Goal: Information Seeking & Learning: Learn about a topic

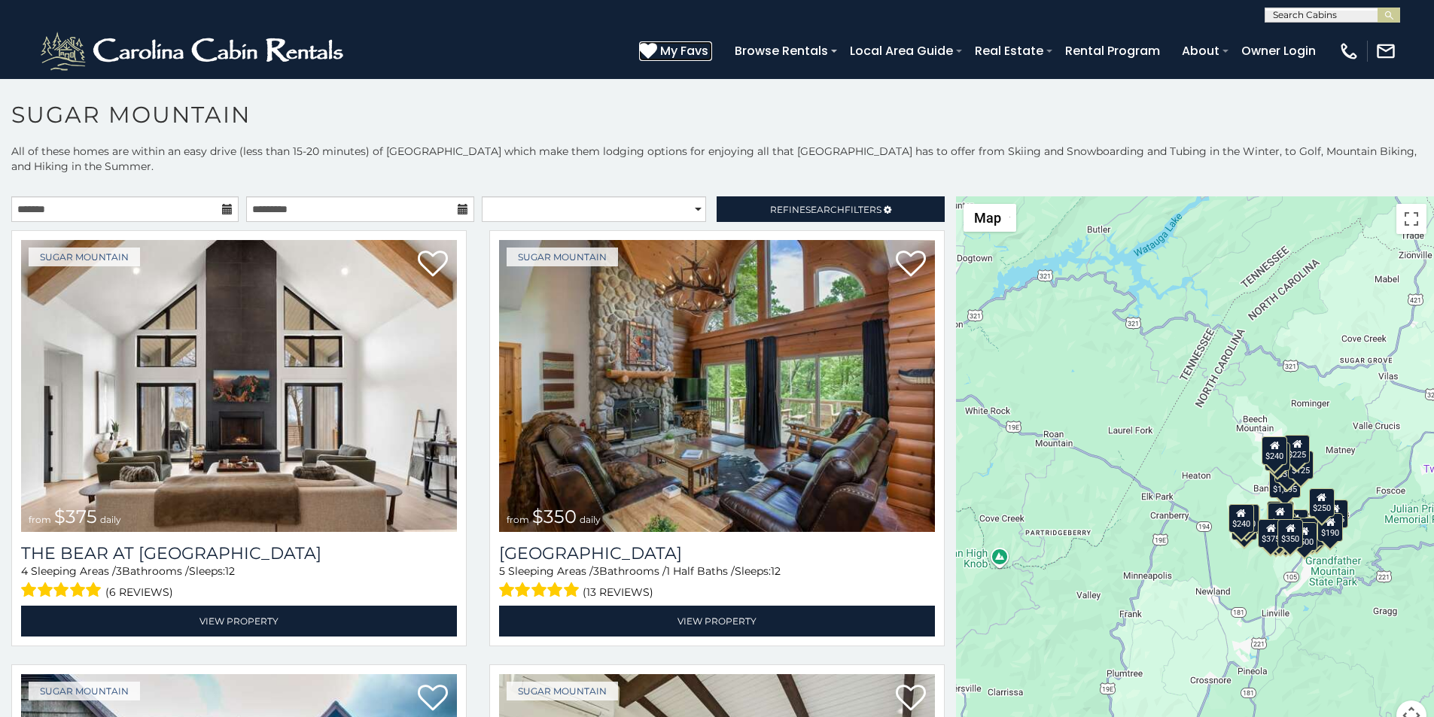
click at [657, 46] on icon at bounding box center [648, 50] width 18 height 18
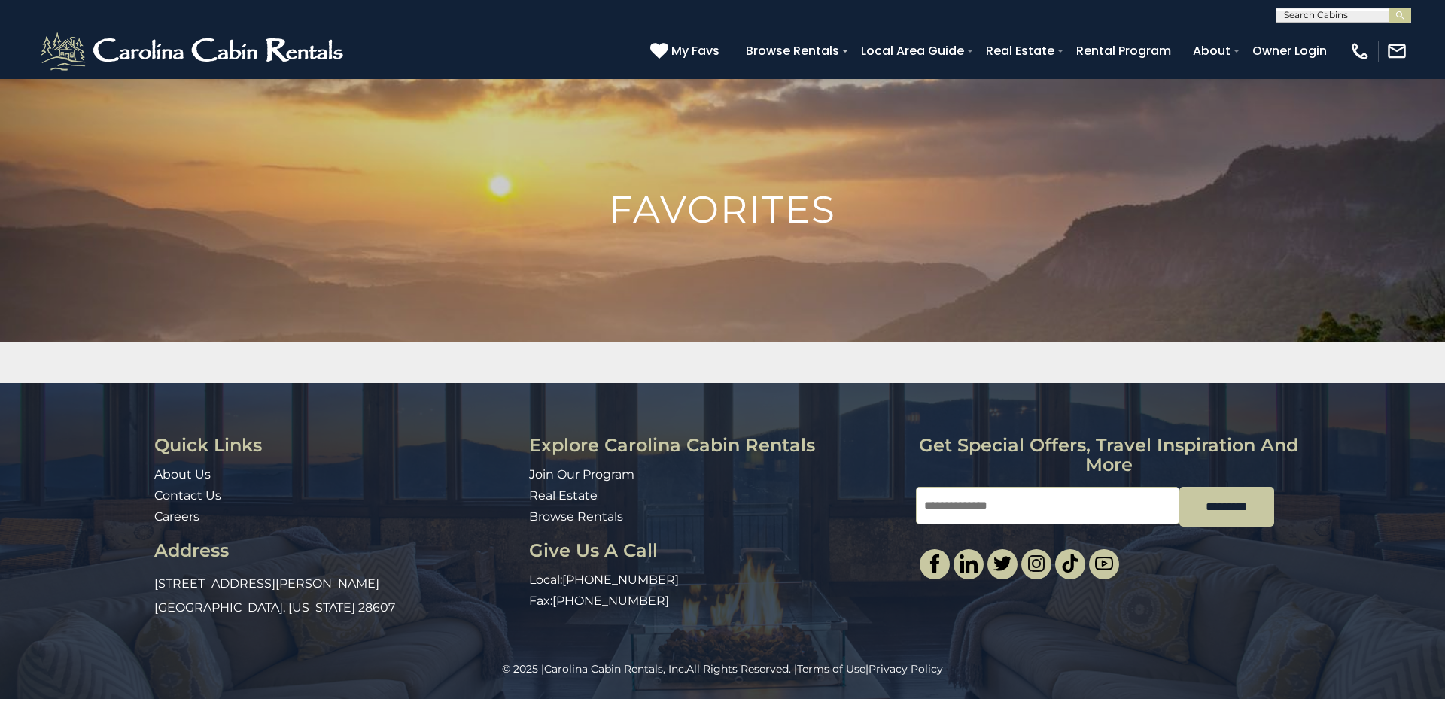
click at [1444, 452] on div "Quick Links About Us Contact Us Careers Address 491 George Wilson Road Boone, N…" at bounding box center [722, 522] width 1445 height 278
click at [1444, 228] on h1 "Favorites" at bounding box center [722, 210] width 1445 height 38
click at [1444, 279] on img at bounding box center [722, 361] width 1445 height 567
click at [1444, 339] on img at bounding box center [722, 361] width 1445 height 567
click at [1444, 379] on div "Loading..." at bounding box center [722, 362] width 1445 height 41
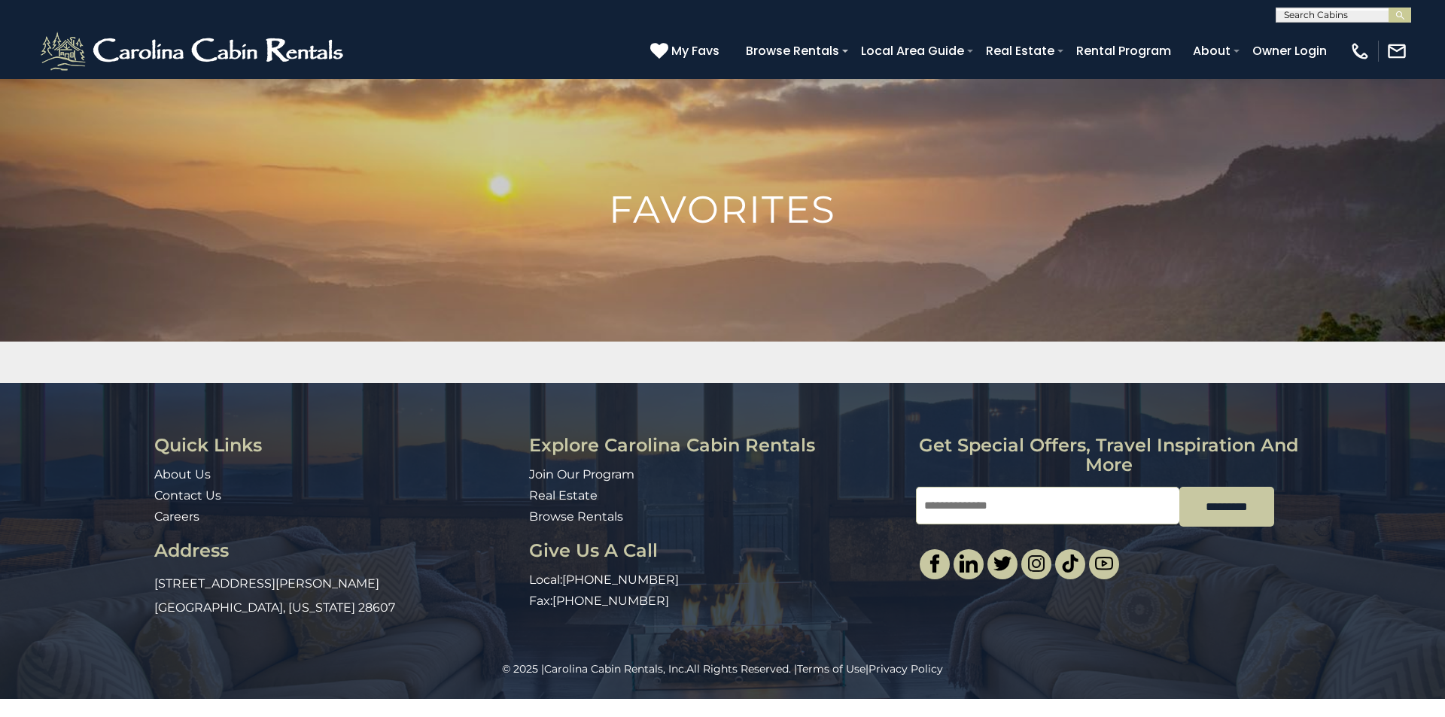
click at [1444, 555] on div "Quick Links About Us Contact Us Careers Address 491 George Wilson Road Boone, N…" at bounding box center [722, 522] width 1445 height 278
click at [1155, 44] on link "Rental Program" at bounding box center [1124, 51] width 110 height 26
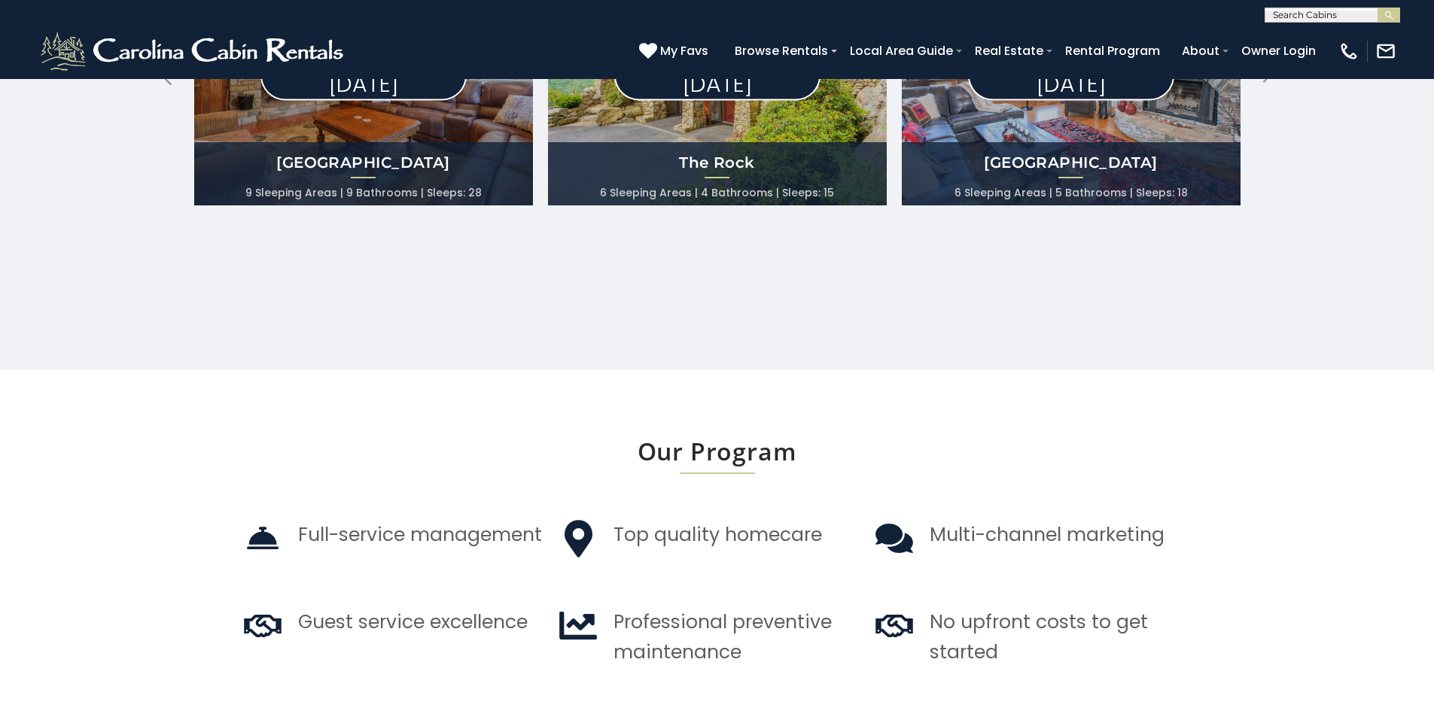
scroll to position [1519, 0]
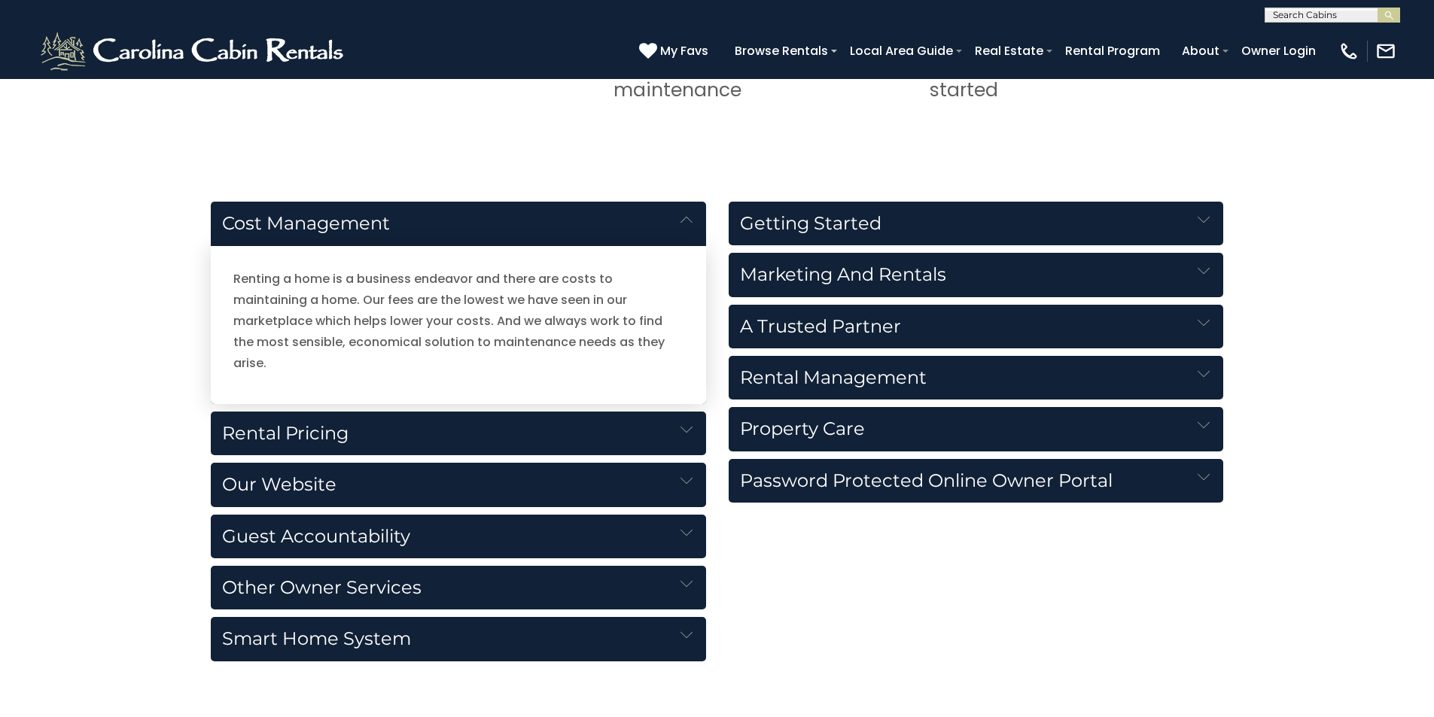
click at [360, 214] on h5 "Cost Management" at bounding box center [458, 224] width 495 height 44
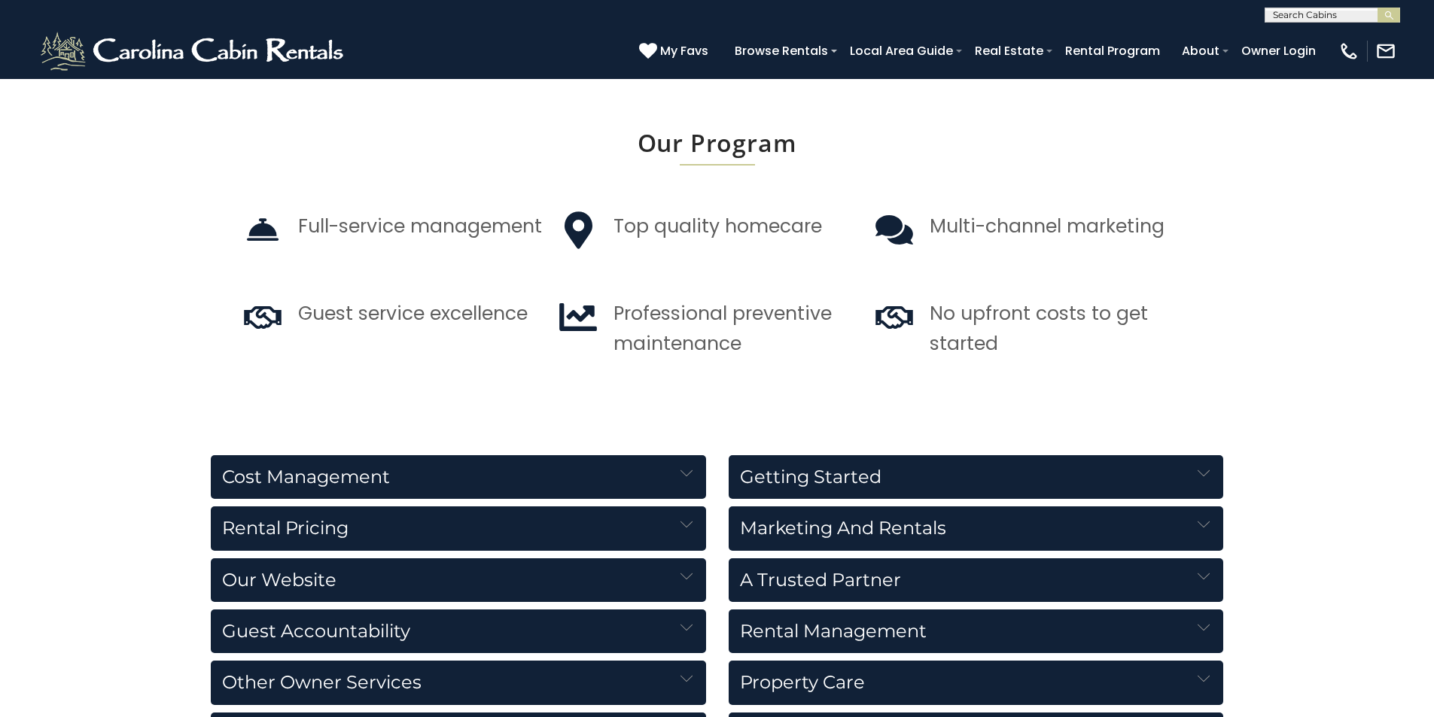
scroll to position [1300, 0]
